Goal: Information Seeking & Learning: Learn about a topic

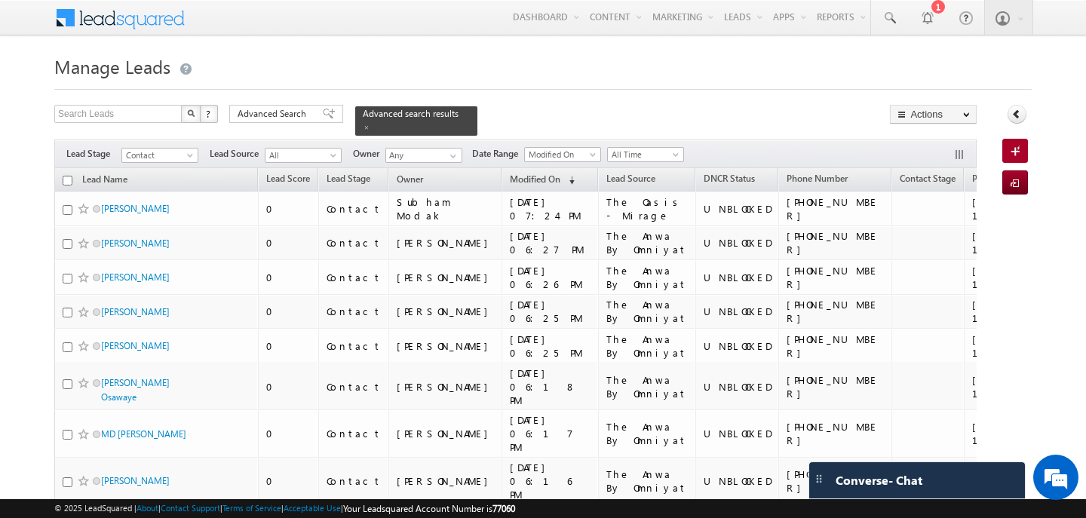
click at [608, 86] on div at bounding box center [542, 85] width 977 height 10
click at [286, 119] on span "Advanced Search" at bounding box center [273, 114] width 73 height 14
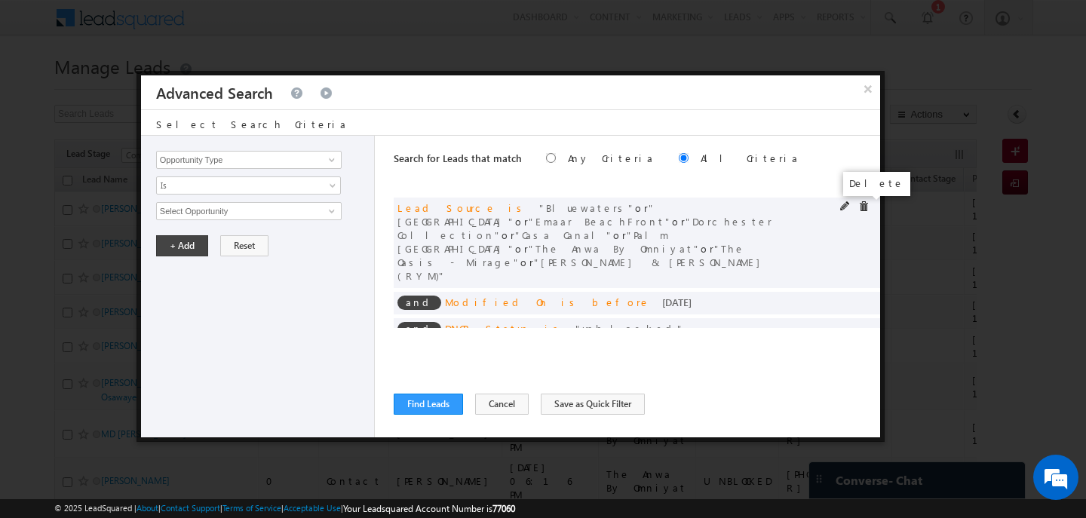
click at [865, 204] on span at bounding box center [863, 206] width 11 height 11
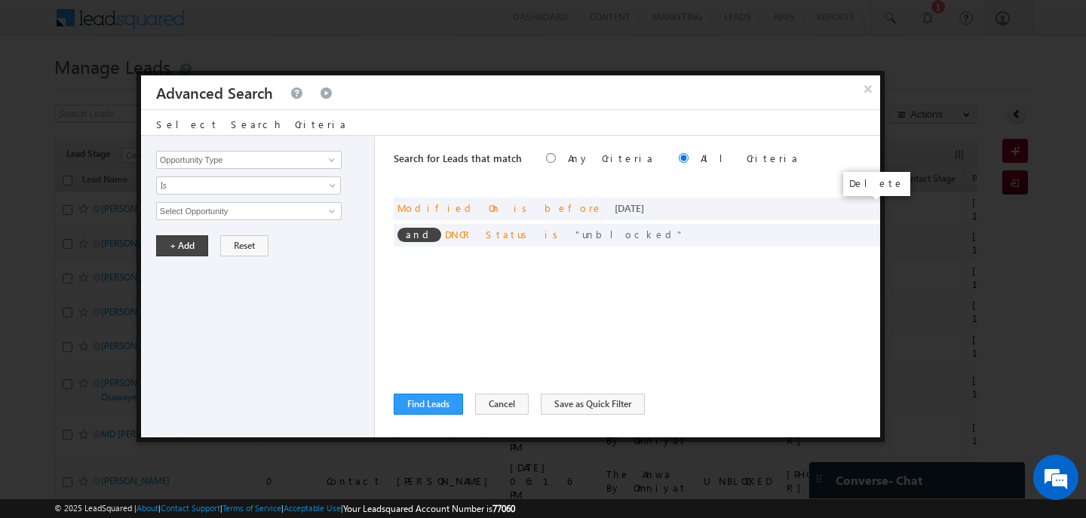
click at [0, 0] on span at bounding box center [0, 0] width 0 height 0
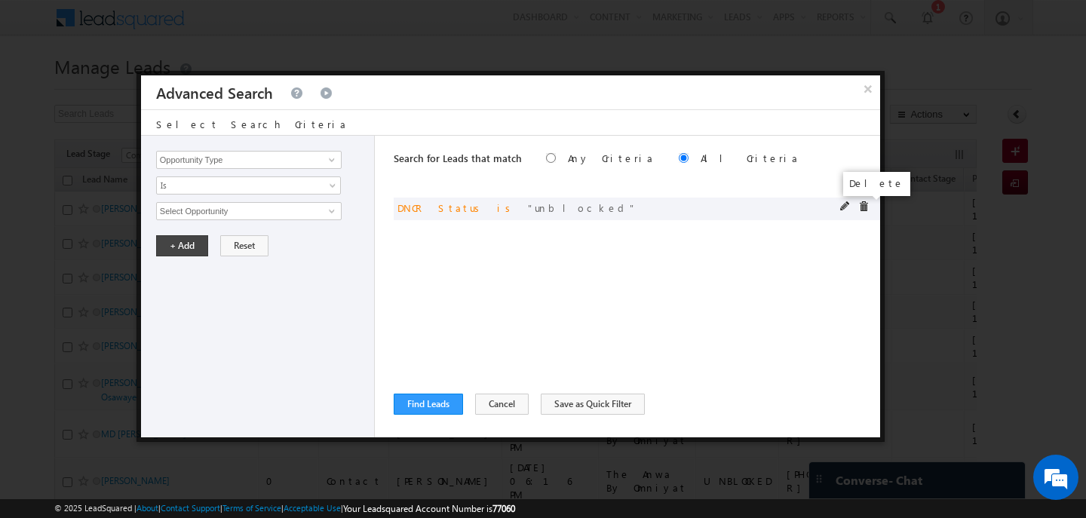
click at [861, 208] on span at bounding box center [863, 206] width 11 height 11
click at [206, 161] on input "Opportunity Type" at bounding box center [248, 160] width 185 height 18
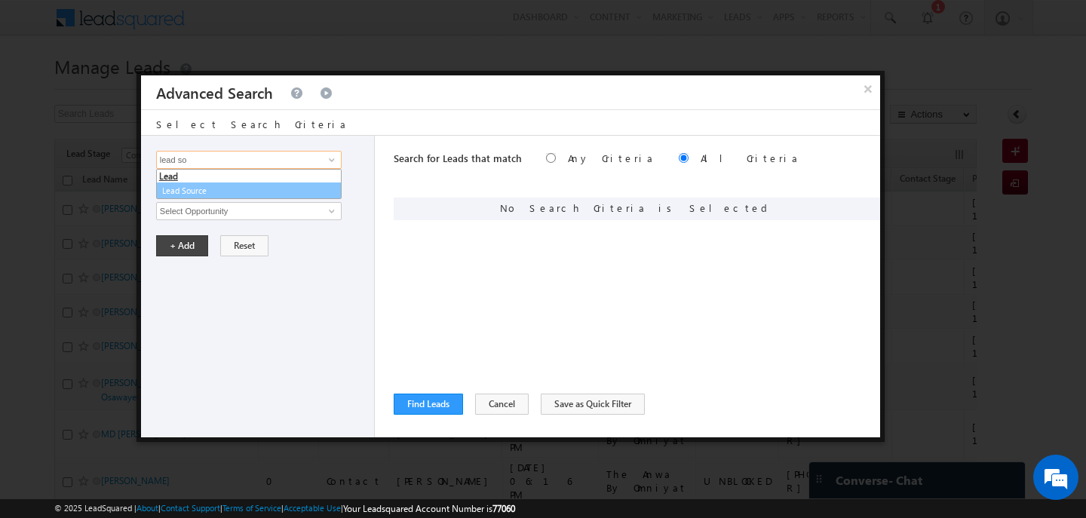
click at [176, 185] on link "Lead Source" at bounding box center [248, 190] width 185 height 17
type input "Lead Source"
click at [181, 210] on span "None Selected" at bounding box center [242, 211] width 171 height 17
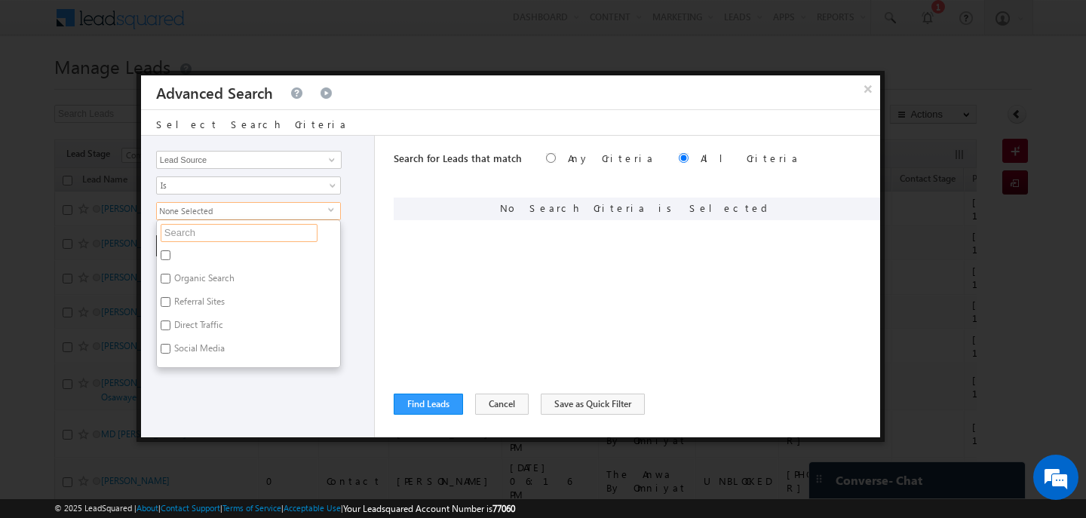
click at [185, 226] on input "text" at bounding box center [239, 233] width 157 height 18
type input "arjan"
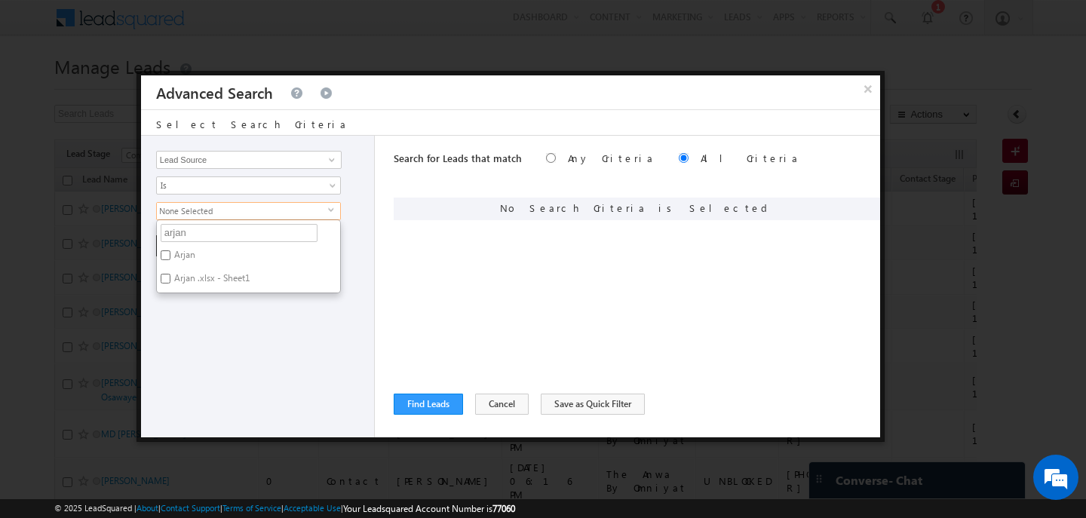
click at [184, 253] on label "Arjan" at bounding box center [184, 257] width 54 height 23
click at [170, 253] on input "Arjan" at bounding box center [166, 255] width 10 height 10
click at [185, 268] on label "Arjan" at bounding box center [184, 257] width 54 height 23
click at [170, 260] on input "Arjan" at bounding box center [166, 255] width 10 height 10
checkbox input "false"
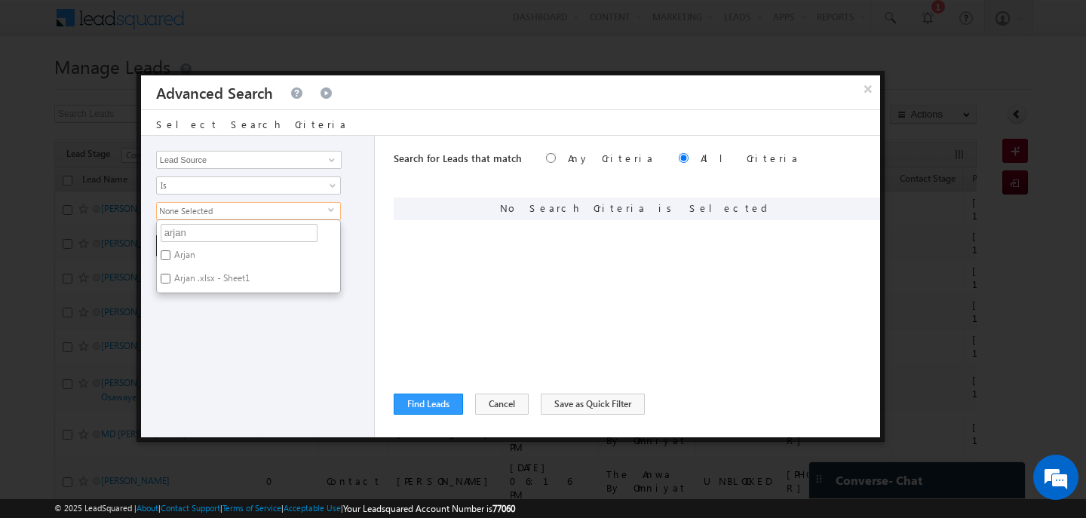
click at [185, 272] on label "Arjan .xlsx - Sheet1" at bounding box center [211, 280] width 108 height 23
click at [170, 274] on input "Arjan .xlsx - Sheet1" at bounding box center [166, 279] width 10 height 10
checkbox input "true"
click at [182, 256] on label "Arjan" at bounding box center [184, 257] width 54 height 23
click at [170, 256] on input "Arjan" at bounding box center [166, 255] width 10 height 10
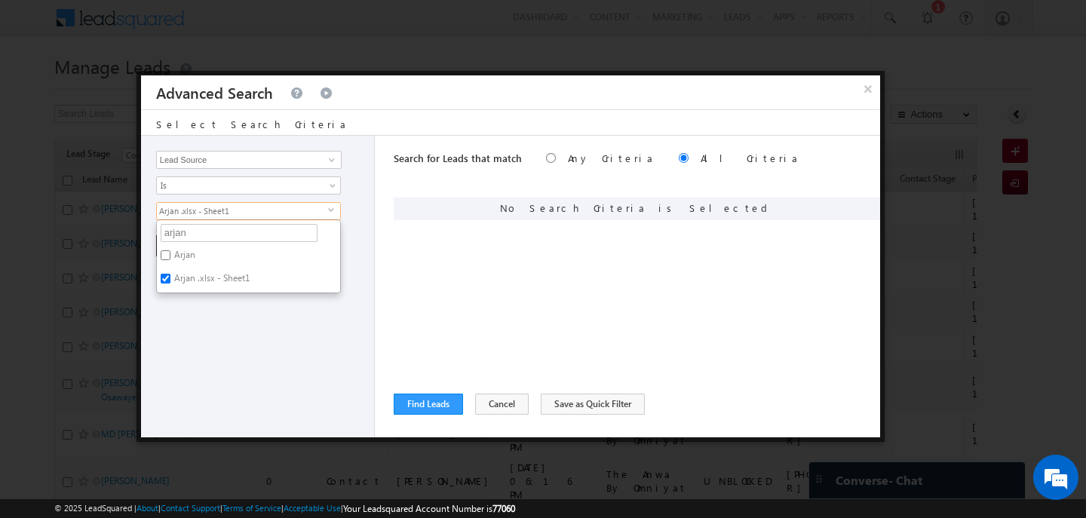
checkbox input "true"
click at [194, 232] on input "arjan" at bounding box center [239, 233] width 157 height 18
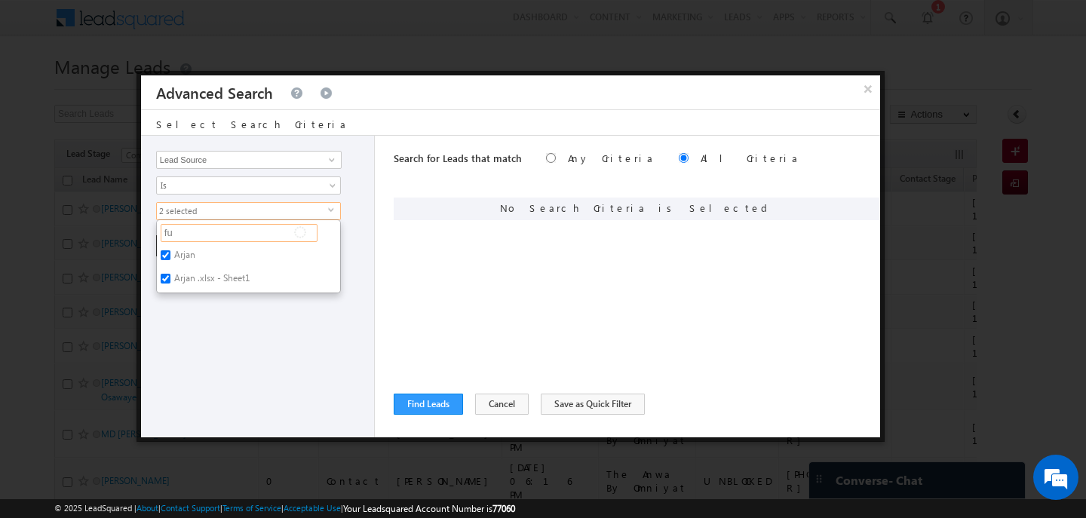
type input "fur"
click at [194, 248] on label "Al Furjan" at bounding box center [191, 257] width 68 height 23
click at [170, 250] on input "Al Furjan" at bounding box center [166, 255] width 10 height 10
checkbox input "true"
click at [195, 274] on label "Furjan New.xlsx - Old" at bounding box center [216, 280] width 118 height 23
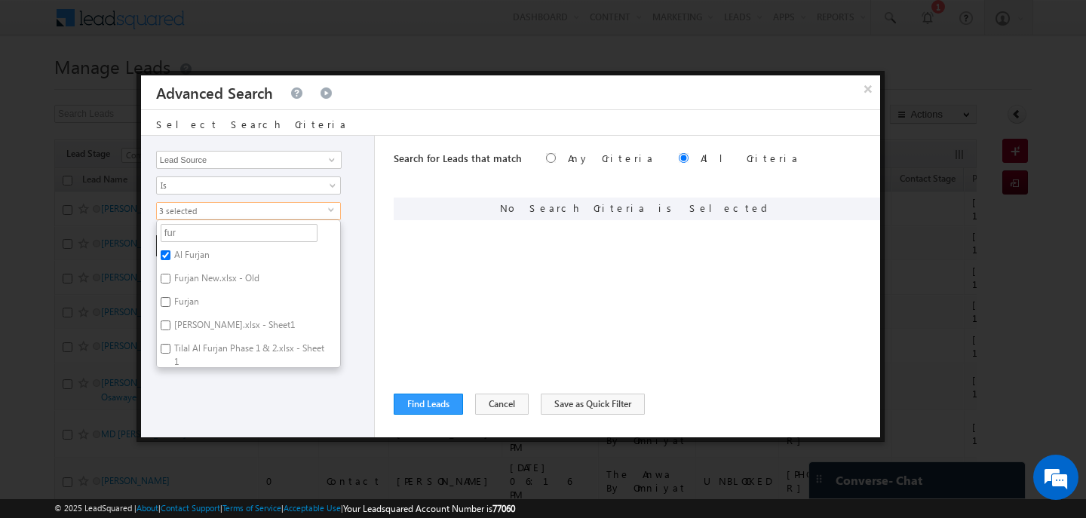
click at [170, 274] on input "Furjan New.xlsx - Old" at bounding box center [166, 279] width 10 height 10
checkbox input "true"
click at [190, 303] on label "Furjan" at bounding box center [185, 303] width 57 height 23
click at [170, 303] on input "Furjan" at bounding box center [166, 302] width 10 height 10
checkbox input "true"
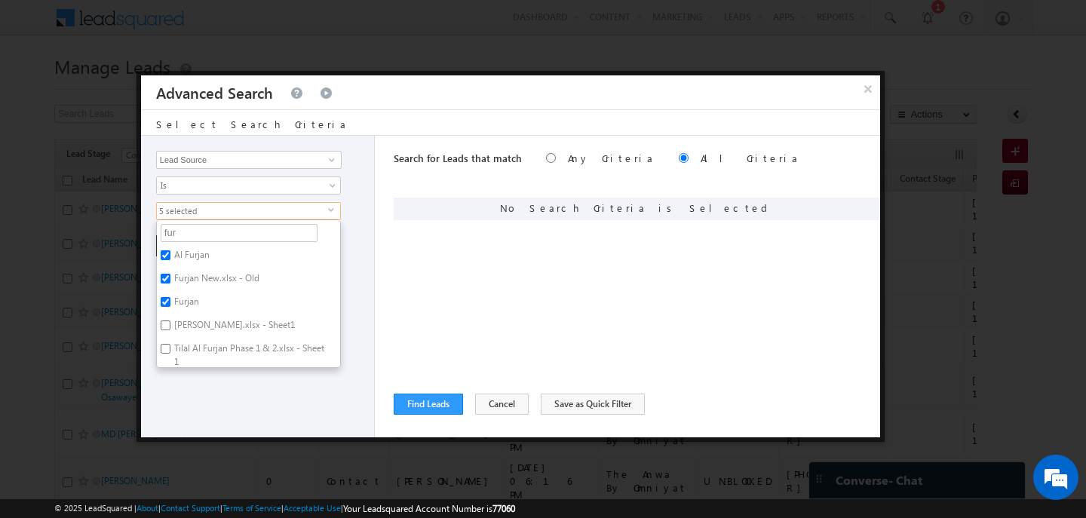
click at [193, 326] on label "Azizi Furjan.xlsx - Sheet1" at bounding box center [233, 327] width 153 height 23
click at [170, 326] on input "Azizi Furjan.xlsx - Sheet1" at bounding box center [166, 325] width 10 height 10
checkbox input "true"
click at [192, 352] on label "Tilal Al Furjan Phase 1 & 2.xlsx - Sheet1" at bounding box center [248, 355] width 183 height 32
click at [170, 352] on input "Tilal Al Furjan Phase 1 & 2.xlsx - Sheet1" at bounding box center [166, 349] width 10 height 10
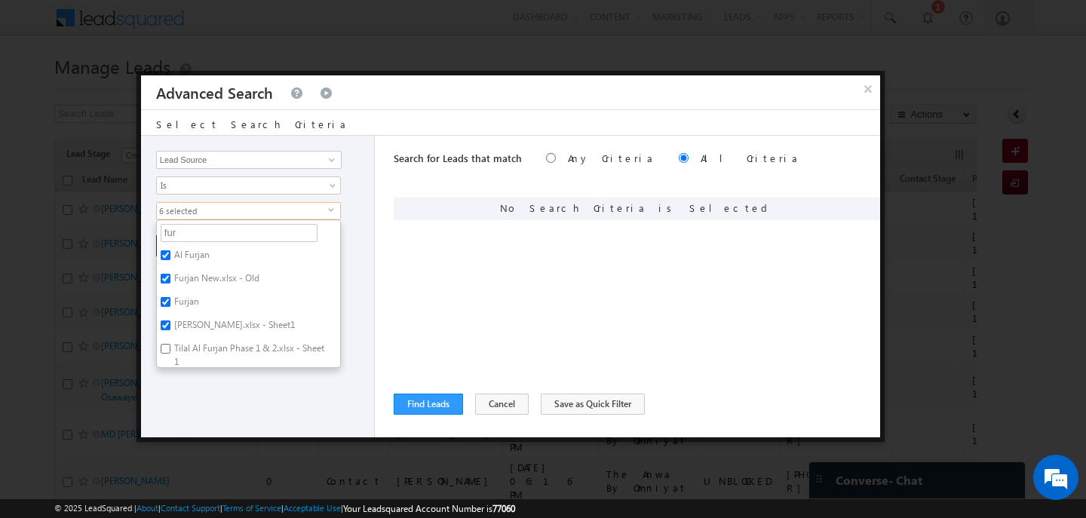
checkbox input "true"
click at [194, 305] on label "Furjan.xlsx - Sheet1" at bounding box center [211, 313] width 109 height 23
click at [170, 306] on input "Furjan.xlsx - Sheet1" at bounding box center [166, 311] width 10 height 10
checkbox input "true"
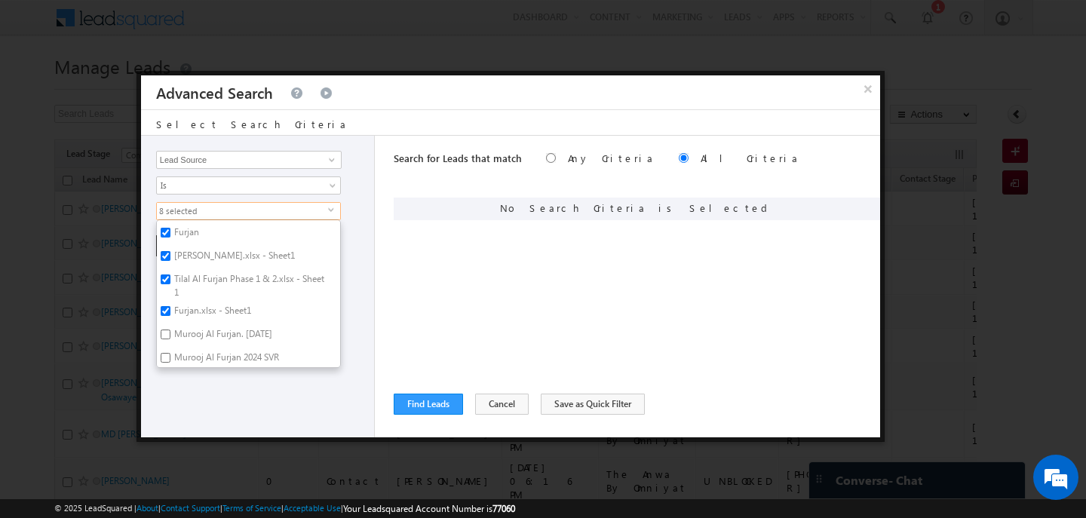
click at [198, 332] on label "Murooj Al Furjan. June 2024" at bounding box center [222, 336] width 130 height 23
click at [170, 332] on input "Murooj Al Furjan. June 2024" at bounding box center [166, 334] width 10 height 10
checkbox input "true"
click at [201, 351] on label "Murooj Al Furjan 2024 SVR" at bounding box center [225, 359] width 137 height 23
click at [170, 353] on input "Murooj Al Furjan 2024 SVR" at bounding box center [166, 358] width 10 height 10
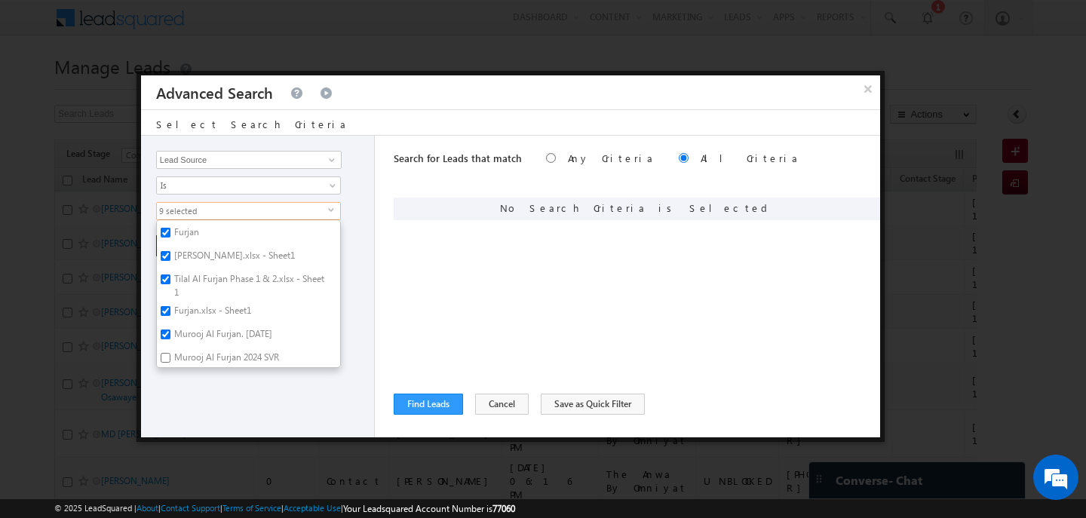
checkbox input "true"
click at [201, 351] on label "Murooj Al Furjan" at bounding box center [207, 355] width 100 height 23
click at [170, 351] on input "Murooj Al Furjan" at bounding box center [166, 353] width 10 height 10
checkbox input "true"
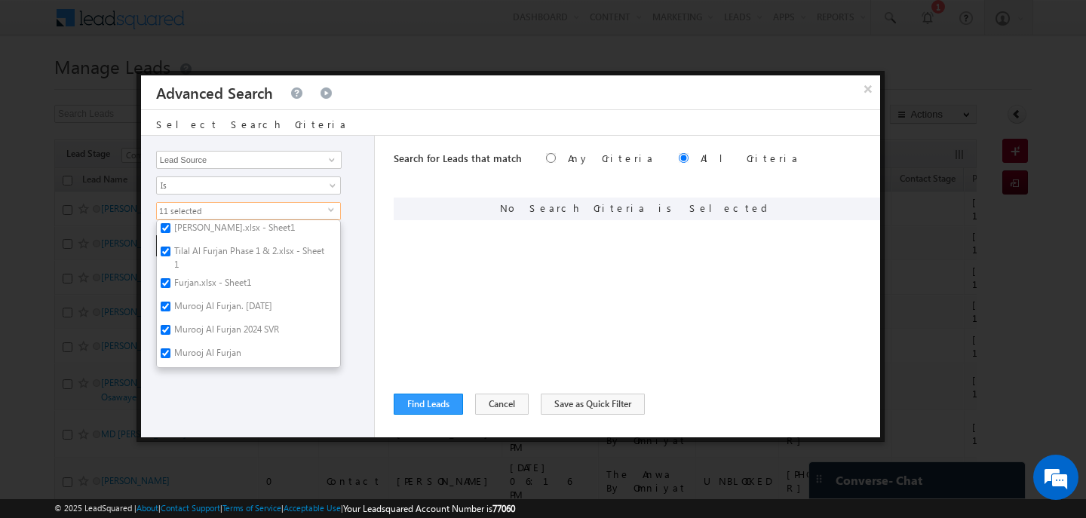
click at [207, 407] on div "Opportunity Type Lead Activity Task Sales Group Prospect Id Address 1 Address 2…" at bounding box center [258, 287] width 234 height 302
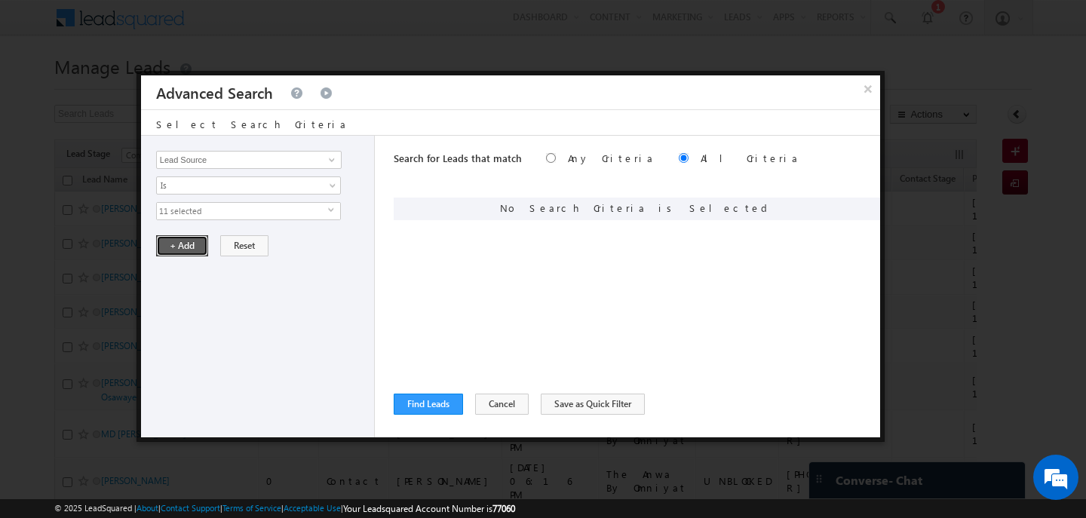
click at [185, 248] on button "+ Add" at bounding box center [182, 245] width 52 height 21
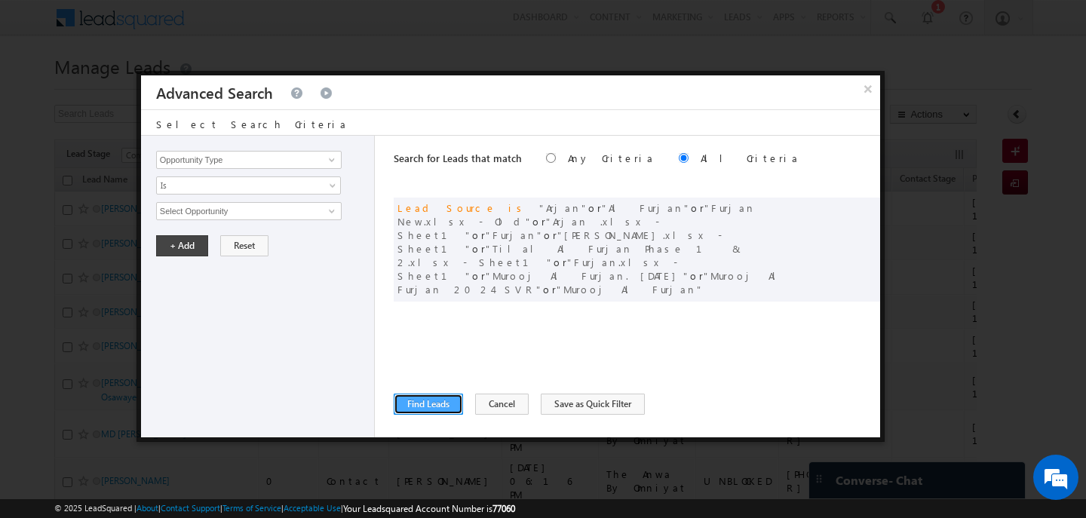
click at [441, 406] on button "Find Leads" at bounding box center [428, 404] width 69 height 21
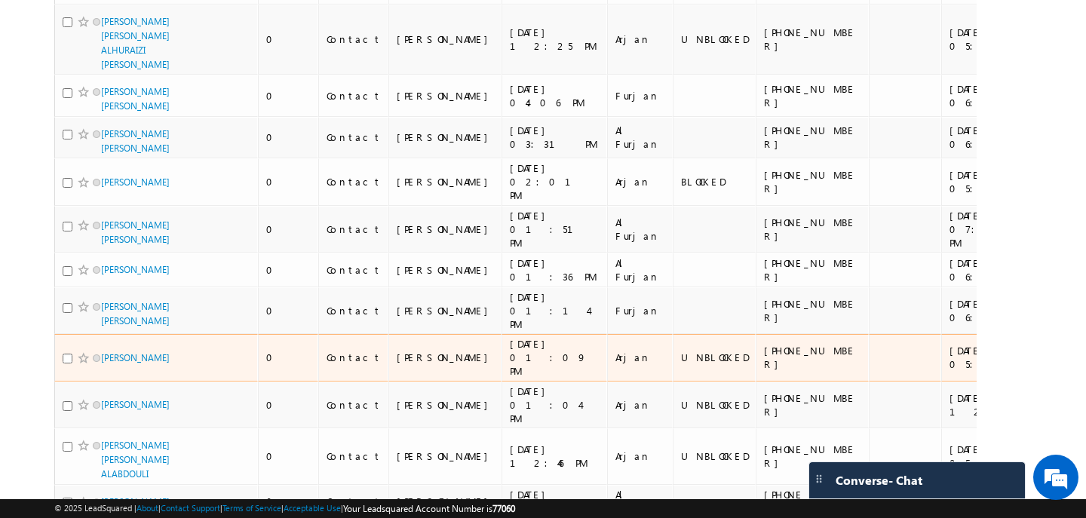
scroll to position [474, 0]
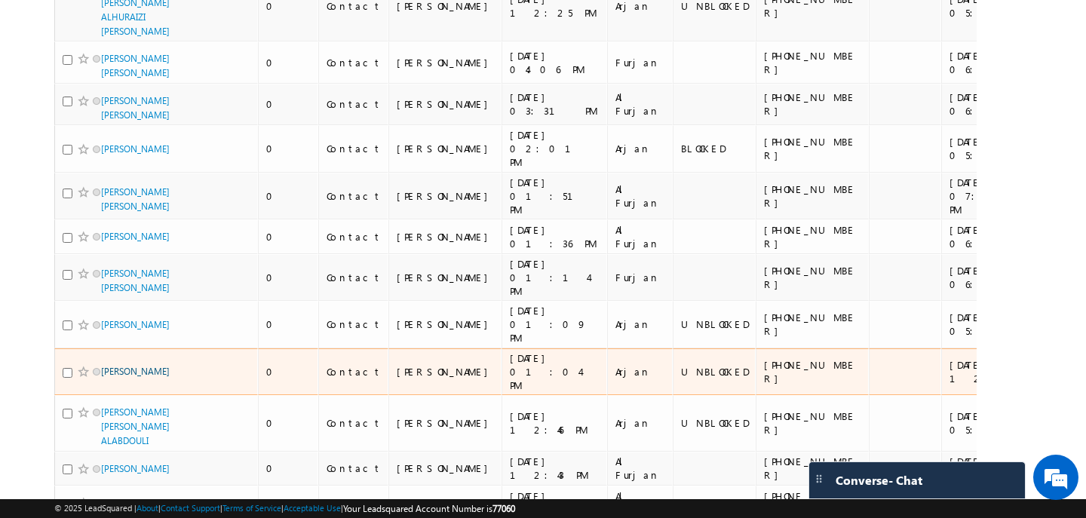
click at [152, 366] on link "[PERSON_NAME]" at bounding box center [135, 371] width 69 height 11
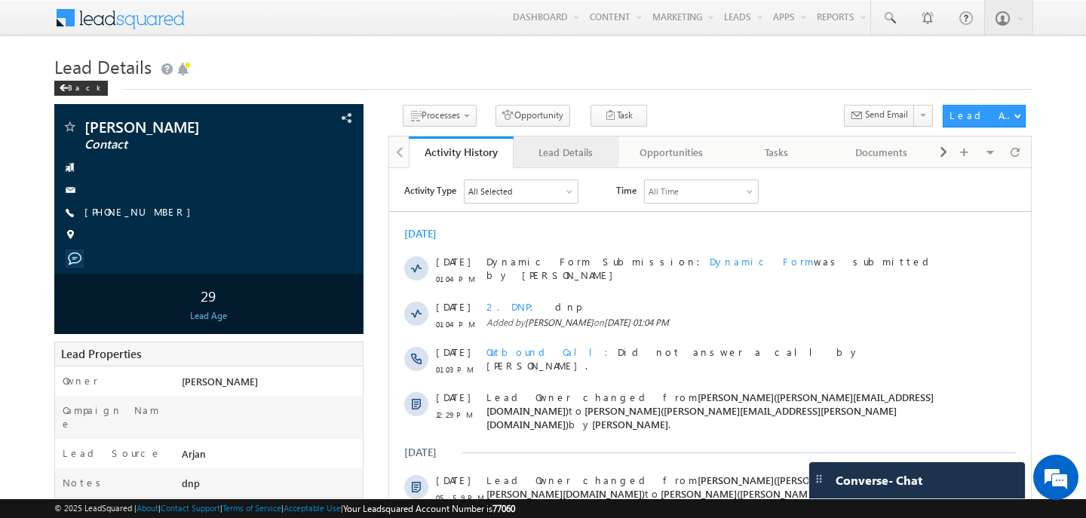
click at [568, 160] on div "Lead Details" at bounding box center [565, 152] width 80 height 18
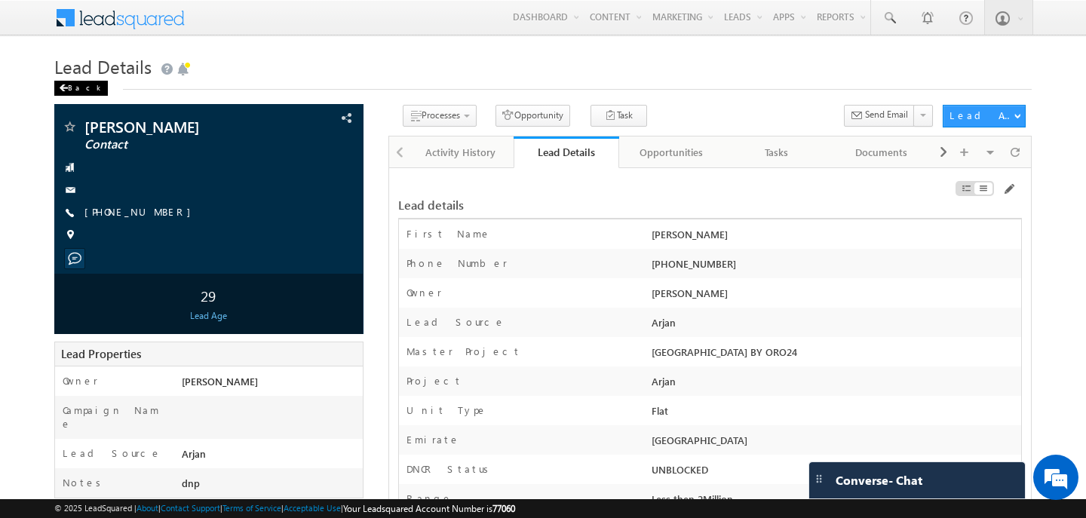
click at [65, 89] on span at bounding box center [63, 88] width 9 height 8
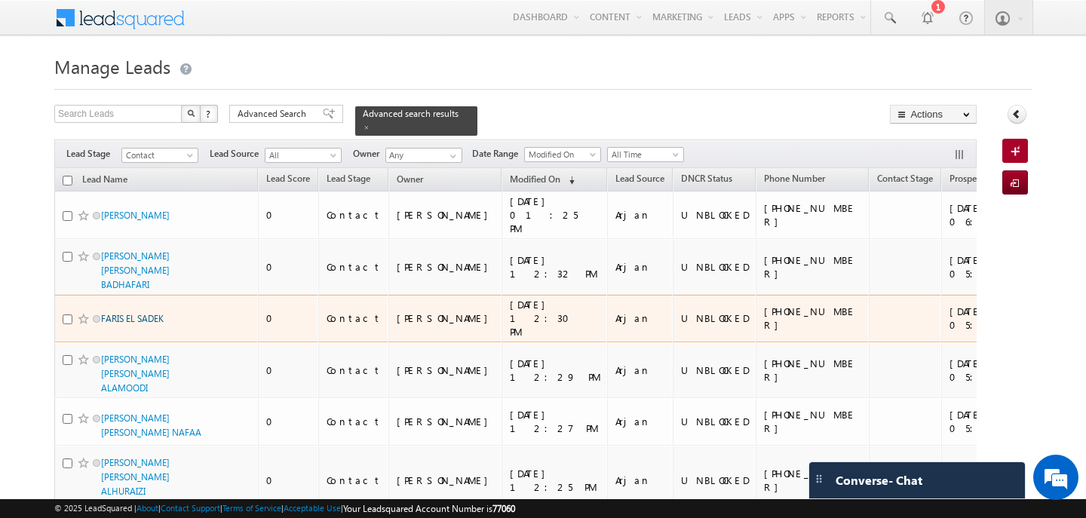
click at [120, 318] on link "FARIS EL SADEK" at bounding box center [132, 318] width 63 height 11
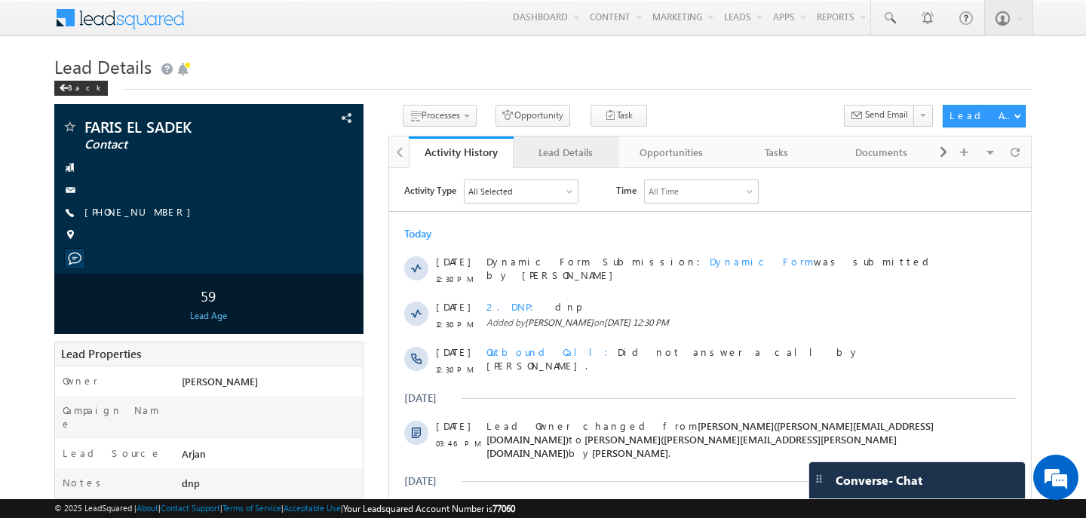
click at [549, 163] on link "Lead Details" at bounding box center [566, 152] width 106 height 32
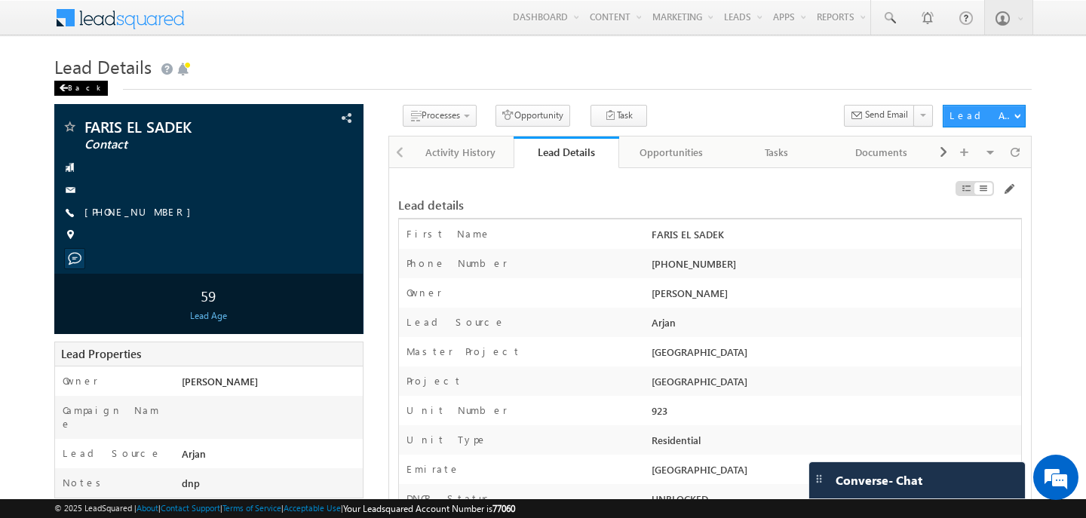
click at [72, 88] on div "Back" at bounding box center [81, 88] width 54 height 15
